Goal: Task Accomplishment & Management: Manage account settings

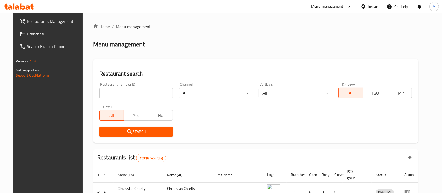
click at [137, 28] on span "Menu management" at bounding box center [133, 26] width 35 height 6
click at [138, 28] on span "Menu management" at bounding box center [133, 26] width 35 height 6
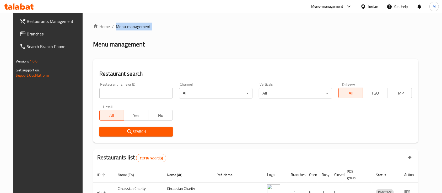
click at [138, 28] on span "Menu management" at bounding box center [133, 26] width 35 height 6
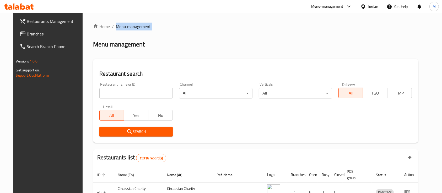
click at [138, 28] on span "Menu management" at bounding box center [133, 26] width 35 height 6
click at [116, 26] on span "Menu management" at bounding box center [133, 26] width 35 height 6
drag, startPoint x: 143, startPoint y: 27, endPoint x: 105, endPoint y: 30, distance: 38.9
click at [105, 30] on ol "Home / Menu management" at bounding box center [255, 26] width 325 height 6
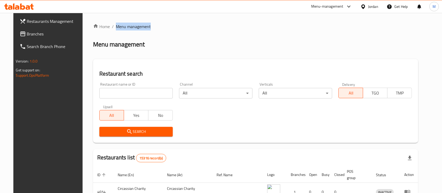
click at [126, 23] on span "Menu management" at bounding box center [133, 26] width 35 height 6
drag, startPoint x: 142, startPoint y: 27, endPoint x: 119, endPoint y: 27, distance: 23.1
click at [119, 27] on ol "Home / Menu management" at bounding box center [255, 26] width 325 height 6
click at [122, 28] on span "Menu management" at bounding box center [133, 26] width 35 height 6
click at [116, 26] on span "Menu management" at bounding box center [133, 26] width 35 height 6
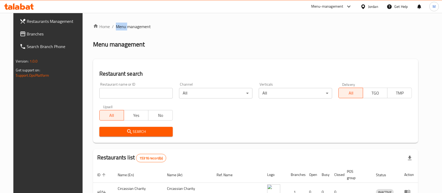
click at [116, 26] on span "Menu management" at bounding box center [133, 26] width 35 height 6
click at [125, 26] on span "Menu management" at bounding box center [133, 26] width 35 height 6
click at [143, 28] on ol "Home / Menu management" at bounding box center [255, 26] width 325 height 6
drag, startPoint x: 142, startPoint y: 27, endPoint x: 117, endPoint y: 27, distance: 24.1
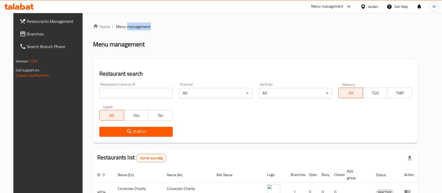
click at [117, 27] on ol "Home / Menu management" at bounding box center [255, 26] width 325 height 6
click at [116, 27] on span "Menu management" at bounding box center [133, 26] width 35 height 6
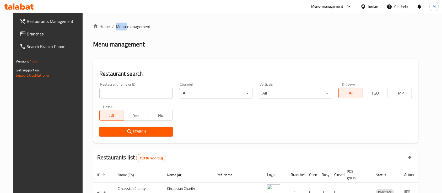
click at [120, 27] on span "Menu management" at bounding box center [133, 26] width 35 height 6
click at [117, 27] on span "Menu management" at bounding box center [133, 26] width 35 height 6
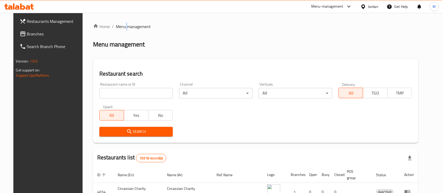
click at [119, 26] on span "Menu management" at bounding box center [133, 26] width 35 height 6
drag, startPoint x: 141, startPoint y: 27, endPoint x: 105, endPoint y: 28, distance: 35.9
click at [105, 28] on ol "Home / Menu management" at bounding box center [255, 26] width 325 height 6
click at [131, 26] on span "Menu management" at bounding box center [133, 26] width 35 height 6
drag, startPoint x: 143, startPoint y: 26, endPoint x: 117, endPoint y: 28, distance: 26.1
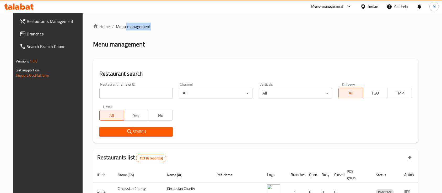
click at [117, 28] on ol "Home / Menu management" at bounding box center [255, 26] width 325 height 6
click at [141, 34] on div "Home / Menu management Menu management Restaurant search Restaurant name or ID …" at bounding box center [255, 175] width 325 height 304
click at [126, 93] on input "search" at bounding box center [135, 93] width 73 height 10
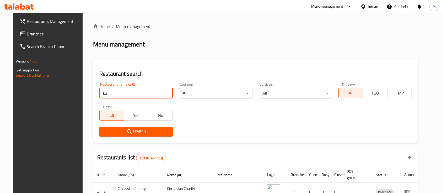
type input "Kaboly Roastries"
click button "Search" at bounding box center [135, 132] width 73 height 10
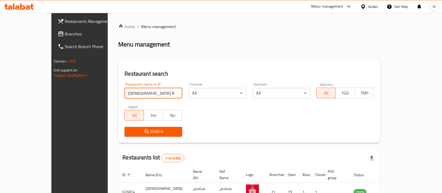
scroll to position [31, 0]
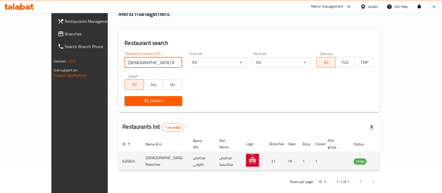
click at [118, 155] on td "626824" at bounding box center [129, 161] width 23 height 19
copy td "626824"
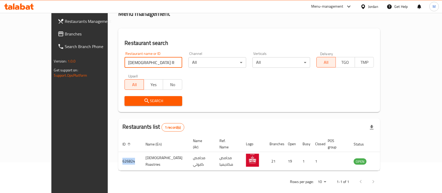
click at [134, 62] on input "Kaboly Roastries" at bounding box center [154, 62] width 58 height 10
type input "s"
click button "Search" at bounding box center [154, 101] width 58 height 10
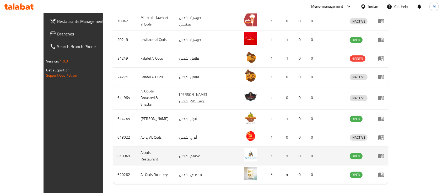
scroll to position [196, 0]
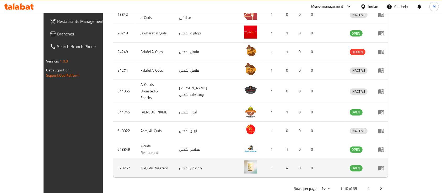
click at [113, 159] on td "620262" at bounding box center [124, 168] width 23 height 19
copy td "620262"
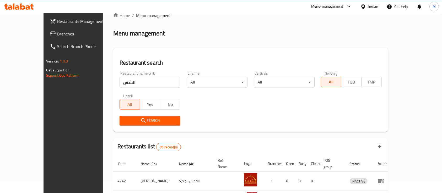
scroll to position [0, 0]
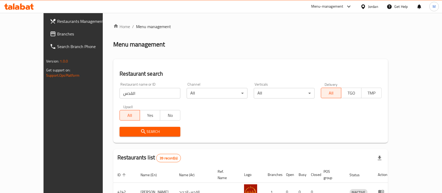
click at [123, 93] on input "القدس" at bounding box center [150, 93] width 61 height 10
type input "س"
click button "Search" at bounding box center [150, 132] width 61 height 10
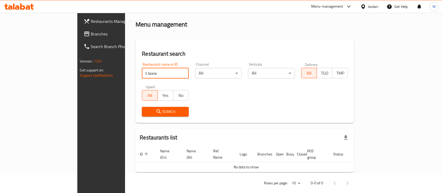
scroll to position [21, 0]
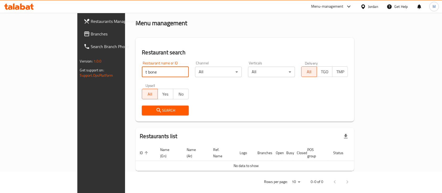
click at [142, 72] on input "t bone" at bounding box center [165, 72] width 47 height 10
type input "t-bone"
click button "Search" at bounding box center [165, 110] width 47 height 10
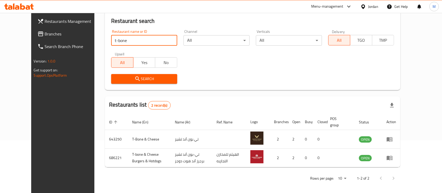
scroll to position [55, 0]
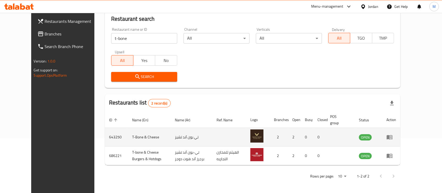
click at [105, 134] on td "643250" at bounding box center [116, 137] width 23 height 19
copy td "643250"
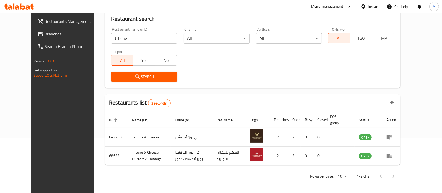
click at [276, 92] on div "Home / Menu management Menu management Restaurant search Restaurant name or ID …" at bounding box center [253, 76] width 296 height 214
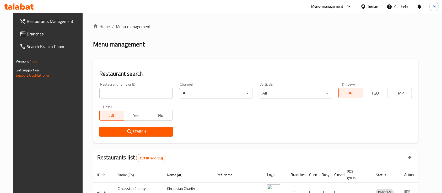
click at [126, 95] on input "search" at bounding box center [135, 93] width 73 height 10
paste input "Durra Markets"
type input "Durra Markets"
click button "Search" at bounding box center [135, 132] width 73 height 10
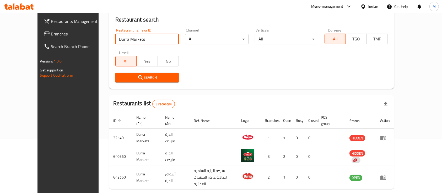
scroll to position [67, 0]
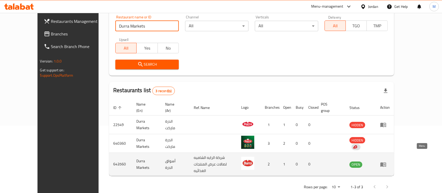
click at [386, 161] on icon "enhanced table" at bounding box center [383, 164] width 6 height 6
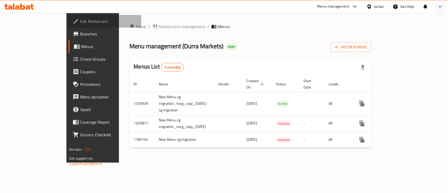
click at [80, 23] on span "Edit Restaurant" at bounding box center [108, 21] width 57 height 6
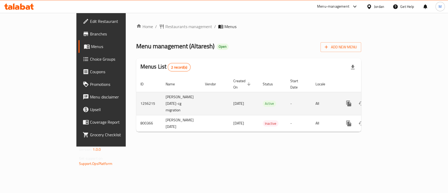
click at [389, 100] on icon "enhanced table" at bounding box center [386, 103] width 6 height 6
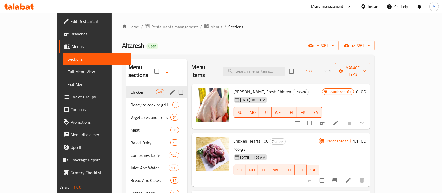
click at [137, 89] on span "Chicken" at bounding box center [143, 92] width 25 height 6
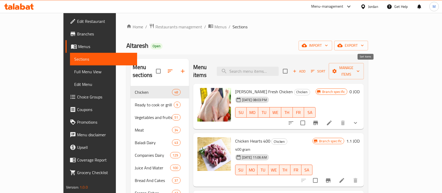
click at [315, 70] on icon "button" at bounding box center [313, 71] width 4 height 2
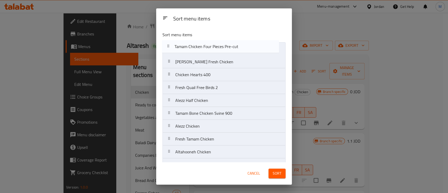
drag, startPoint x: 258, startPoint y: 143, endPoint x: 257, endPoint y: 45, distance: 97.8
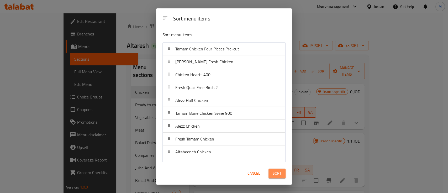
click at [282, 174] on button "Sort" at bounding box center [276, 173] width 17 height 10
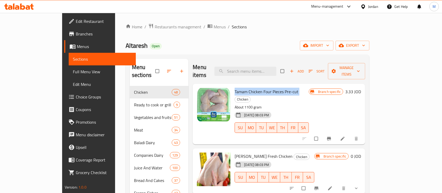
drag, startPoint x: 219, startPoint y: 84, endPoint x: 283, endPoint y: 85, distance: 64.0
click at [283, 88] on h6 "Tamam Chicken Four Pieces Pre-cut Chicken" at bounding box center [272, 95] width 74 height 15
copy h6 "Tamam Chicken Four Pieces Pre-cut"
click at [263, 88] on span "Tamam Chicken Four Pieces Pre-cut" at bounding box center [267, 92] width 64 height 8
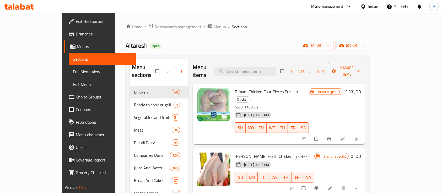
click at [273, 67] on input "search" at bounding box center [245, 71] width 62 height 9
click at [264, 45] on div "Altaresh Open import export" at bounding box center [248, 46] width 244 height 10
drag, startPoint x: 264, startPoint y: 28, endPoint x: 248, endPoint y: 24, distance: 17.1
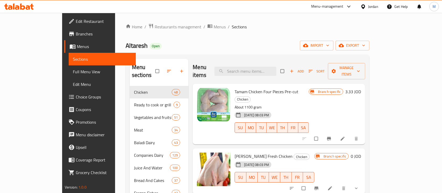
click at [249, 25] on ol "Home / Restaurants management / Menus / Sections" at bounding box center [248, 26] width 244 height 7
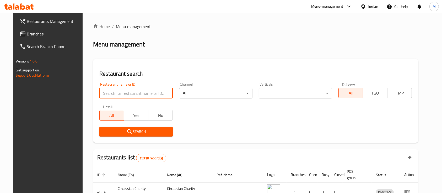
click at [126, 95] on input "search" at bounding box center [135, 93] width 73 height 10
type input "r"
type input "قبلان"
click button "Search" at bounding box center [135, 132] width 73 height 10
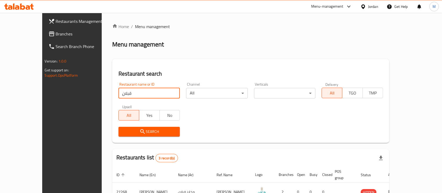
drag, startPoint x: 116, startPoint y: 94, endPoint x: 82, endPoint y: 95, distance: 33.8
click at [102, 95] on div "Home / Menu management Menu management Restaurant search Restaurant name or ID …" at bounding box center [251, 140] width 298 height 254
click at [193, 70] on h2 "Restaurant search" at bounding box center [251, 74] width 265 height 8
click at [340, 10] on div "Menu-management" at bounding box center [331, 6] width 49 height 13
click at [347, 4] on icon at bounding box center [349, 6] width 6 height 6
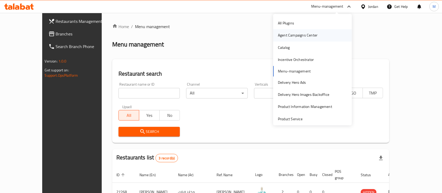
click at [302, 33] on div "Agent Campaigns Center" at bounding box center [298, 36] width 40 height 6
